Goal: Transaction & Acquisition: Download file/media

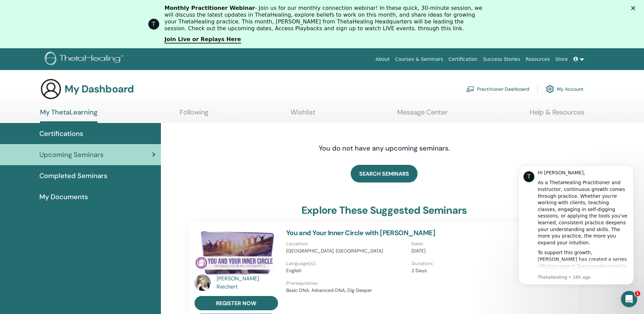
click at [51, 129] on span "Certifications" at bounding box center [61, 133] width 44 height 10
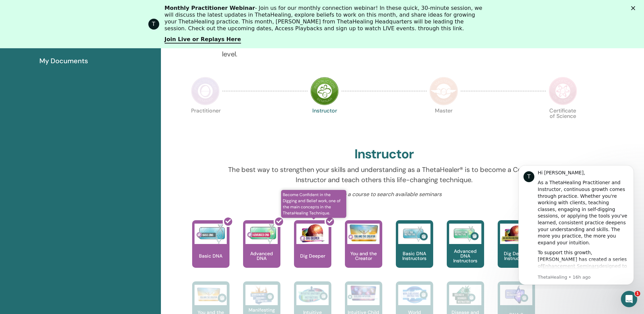
click at [311, 255] on div at bounding box center [316, 246] width 37 height 61
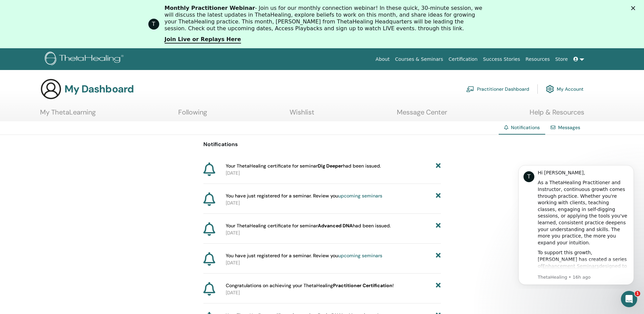
click at [199, 112] on link "Following" at bounding box center [192, 114] width 29 height 13
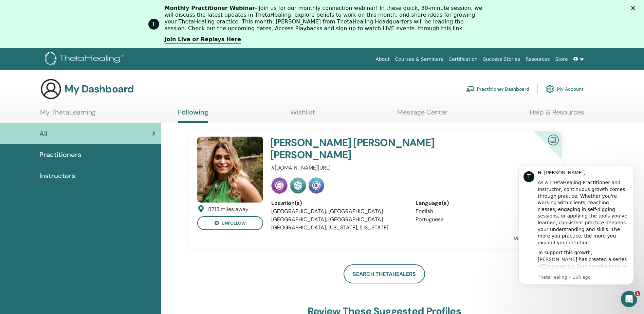
click at [74, 153] on span "Practitioners" at bounding box center [60, 154] width 42 height 10
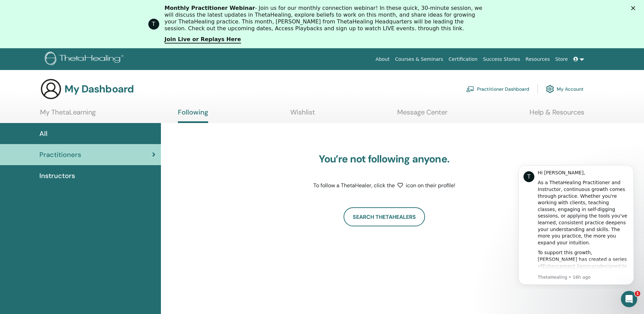
click at [56, 176] on span "Instructors" at bounding box center [57, 175] width 36 height 10
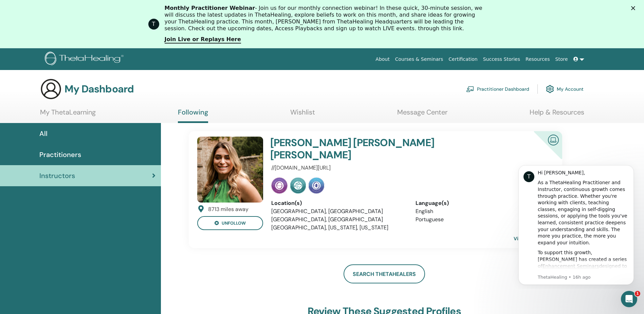
click at [72, 105] on section "My Dashboard Practitioner Dashboard My Account My ThetaLearning Following Wishl…" at bounding box center [322, 100] width 644 height 45
drag, startPoint x: 72, startPoint y: 105, endPoint x: 77, endPoint y: 113, distance: 9.0
click at [77, 113] on link "My ThetaLearning" at bounding box center [68, 114] width 56 height 13
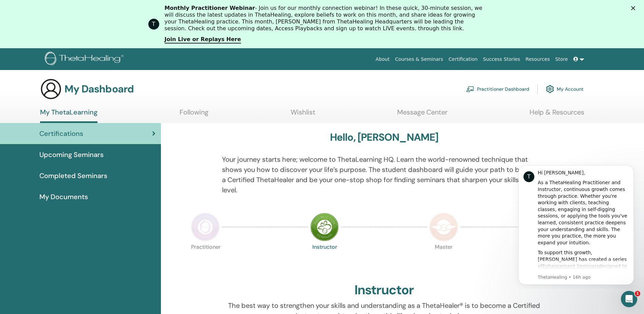
click at [89, 177] on span "Completed Seminars" at bounding box center [73, 175] width 68 height 10
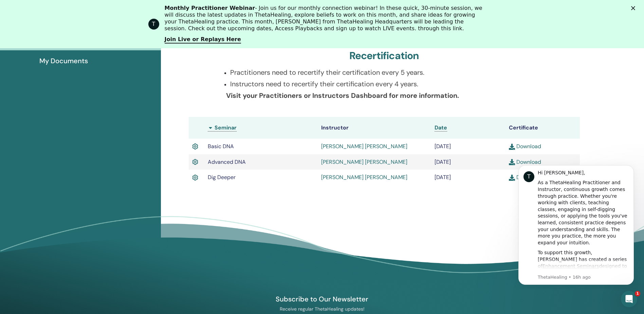
click at [504, 196] on div "Completed Seminars Below you can find your completed seminars. If you see missi…" at bounding box center [384, 94] width 407 height 214
click at [511, 180] on img at bounding box center [512, 177] width 6 height 6
click at [632, 168] on icon "Dismiss notification" at bounding box center [632, 167] width 4 height 4
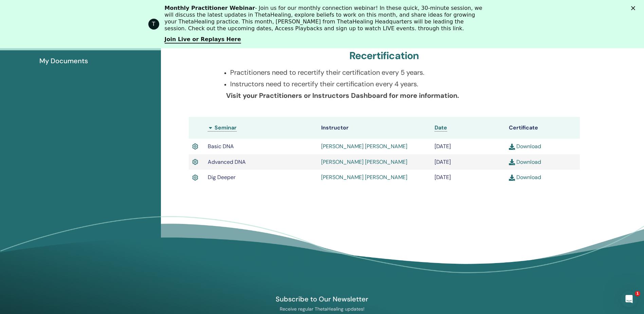
click at [522, 176] on link "Download" at bounding box center [525, 176] width 32 height 7
